Goal: Use online tool/utility: Utilize a website feature to perform a specific function

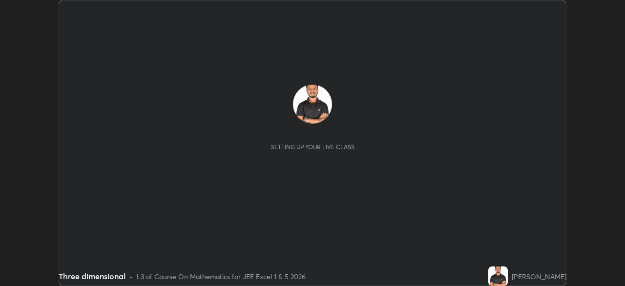
scroll to position [286, 624]
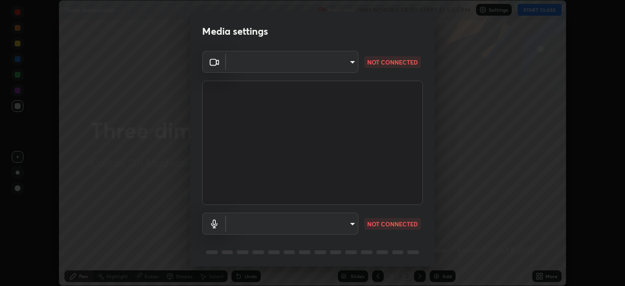
type input "39f420a8f8d33af7ad545f4bd8c914354ee6fe31ce268cb5502dc7cf40be593a"
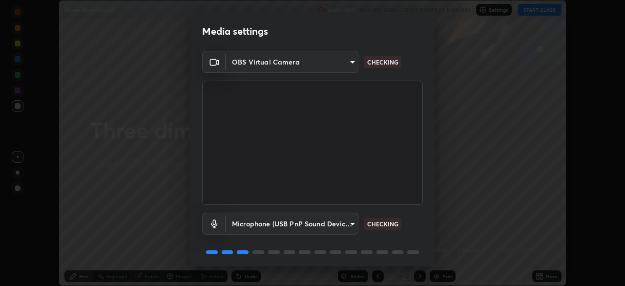
click at [350, 223] on body "Erase all Three dimensional Recording WAS SCHEDULED TO START AT 5:00 PM Setting…" at bounding box center [312, 143] width 625 height 286
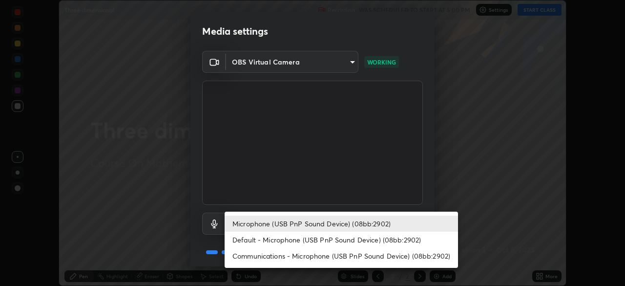
click at [330, 236] on li "Default - Microphone (USB PnP Sound Device) (08bb:2902)" at bounding box center [341, 239] width 233 height 16
type input "default"
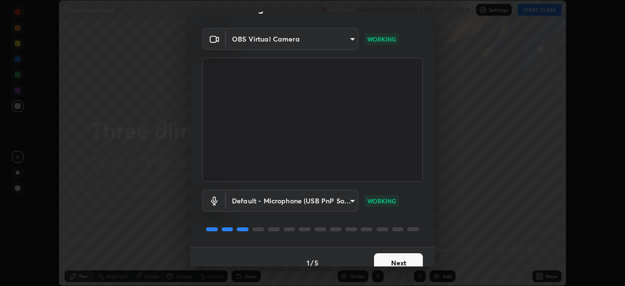
scroll to position [35, 0]
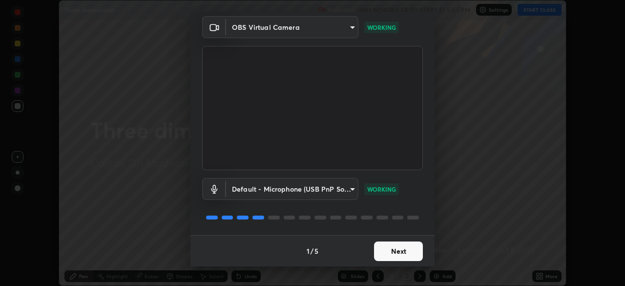
click at [386, 250] on button "Next" at bounding box center [398, 251] width 49 height 20
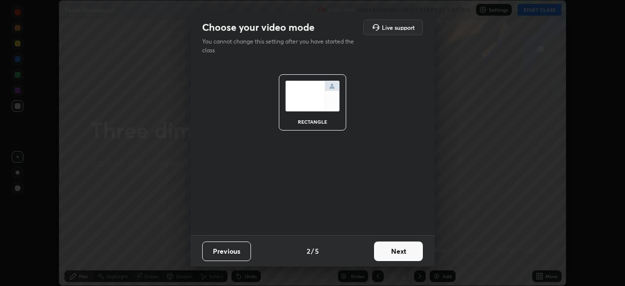
scroll to position [0, 0]
click at [387, 251] on button "Next" at bounding box center [398, 251] width 49 height 20
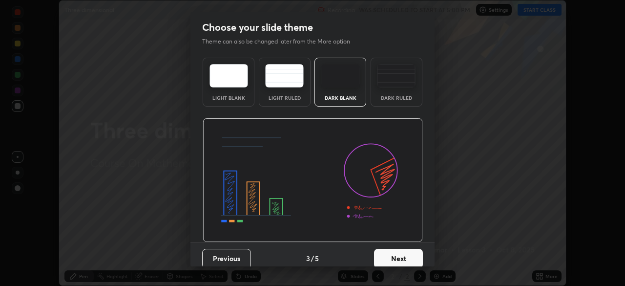
click at [386, 251] on button "Next" at bounding box center [398, 258] width 49 height 20
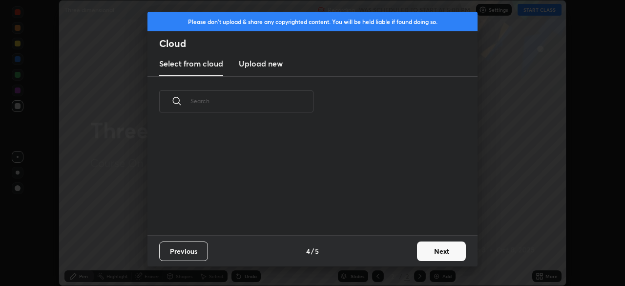
scroll to position [108, 313]
click at [426, 248] on button "Next" at bounding box center [441, 251] width 49 height 20
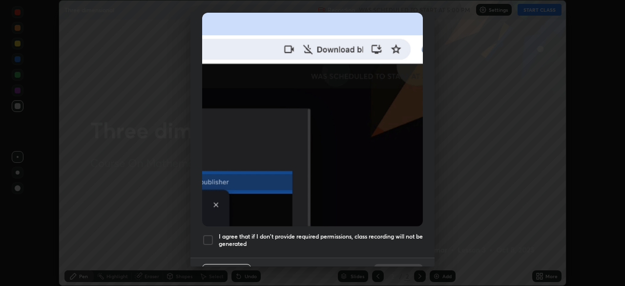
scroll to position [234, 0]
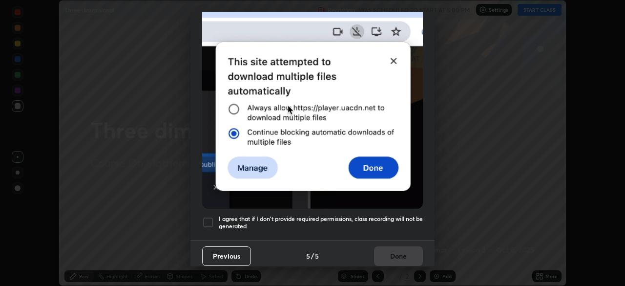
click at [379, 215] on h5 "I agree that if I don't provide required permissions, class recording will not …" at bounding box center [321, 222] width 204 height 15
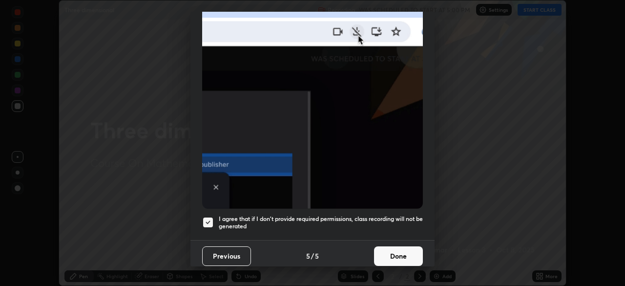
click at [388, 248] on button "Done" at bounding box center [398, 256] width 49 height 20
